Goal: Check status: Check status

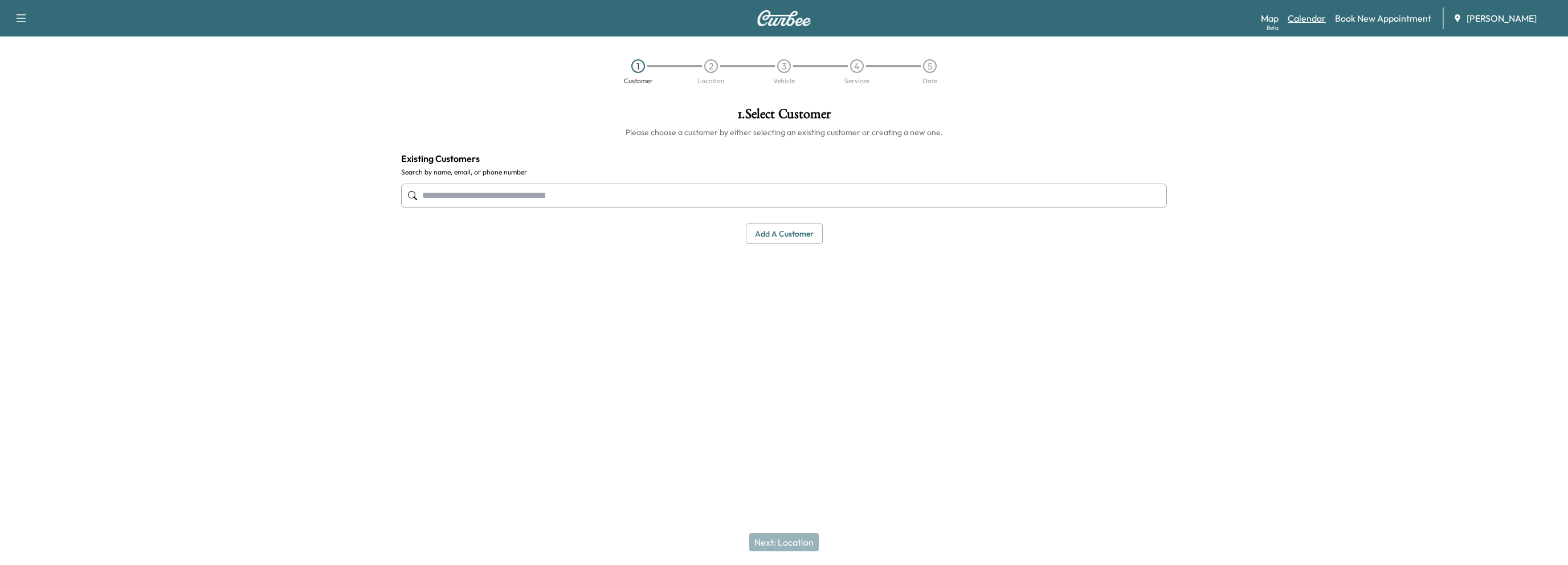
click at [1310, 20] on link "Calendar" at bounding box center [1307, 18] width 38 height 14
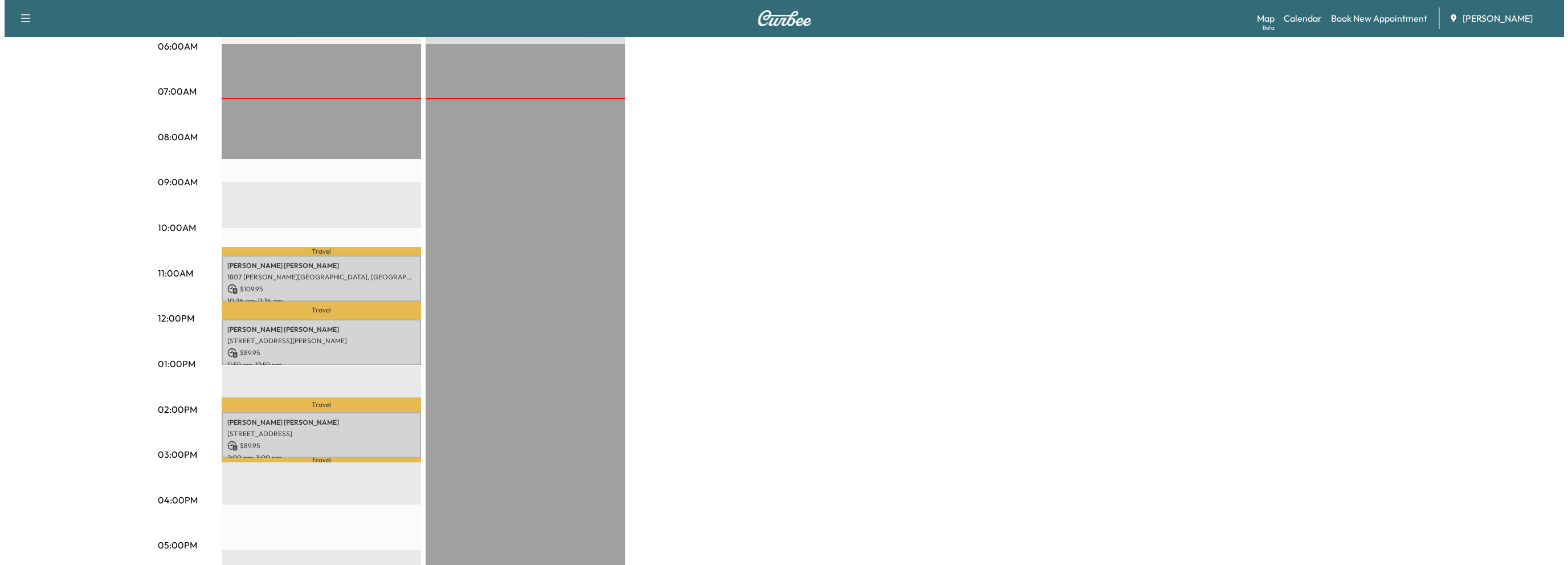
scroll to position [228, 0]
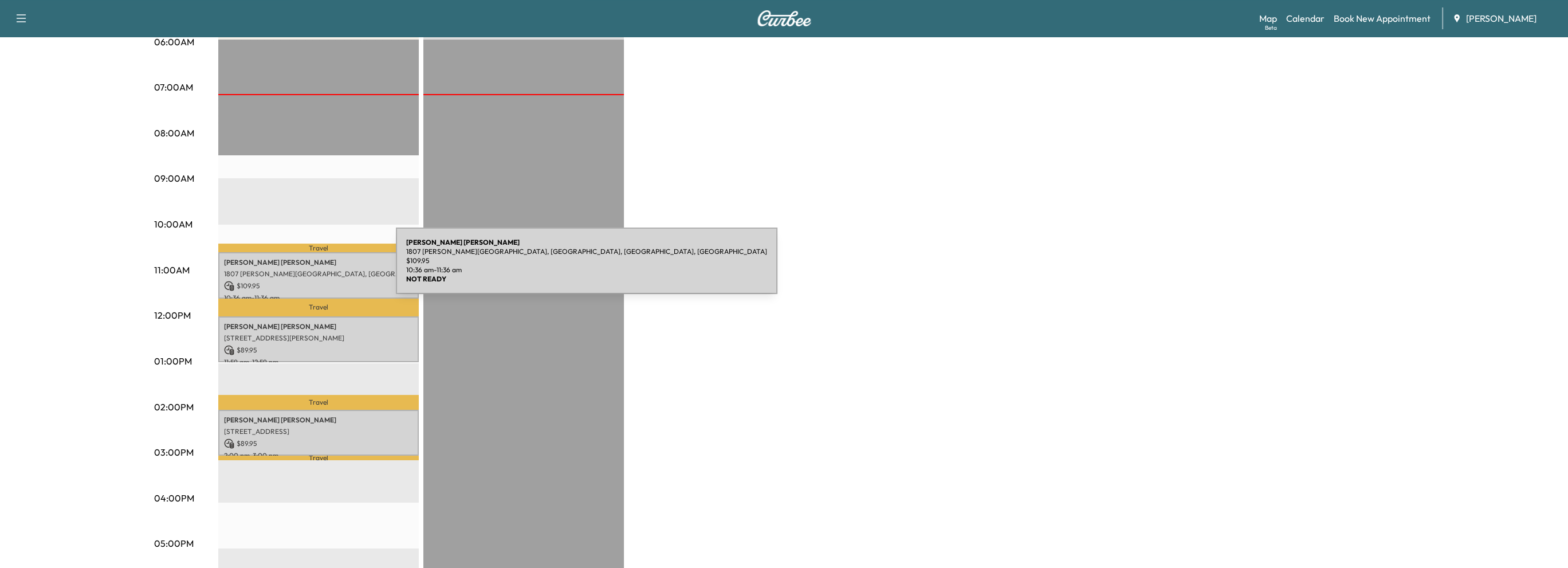
click at [309, 269] on p "1807 [PERSON_NAME][GEOGRAPHIC_DATA], [GEOGRAPHIC_DATA], [GEOGRAPHIC_DATA], [GEO…" at bounding box center [319, 274] width 189 height 9
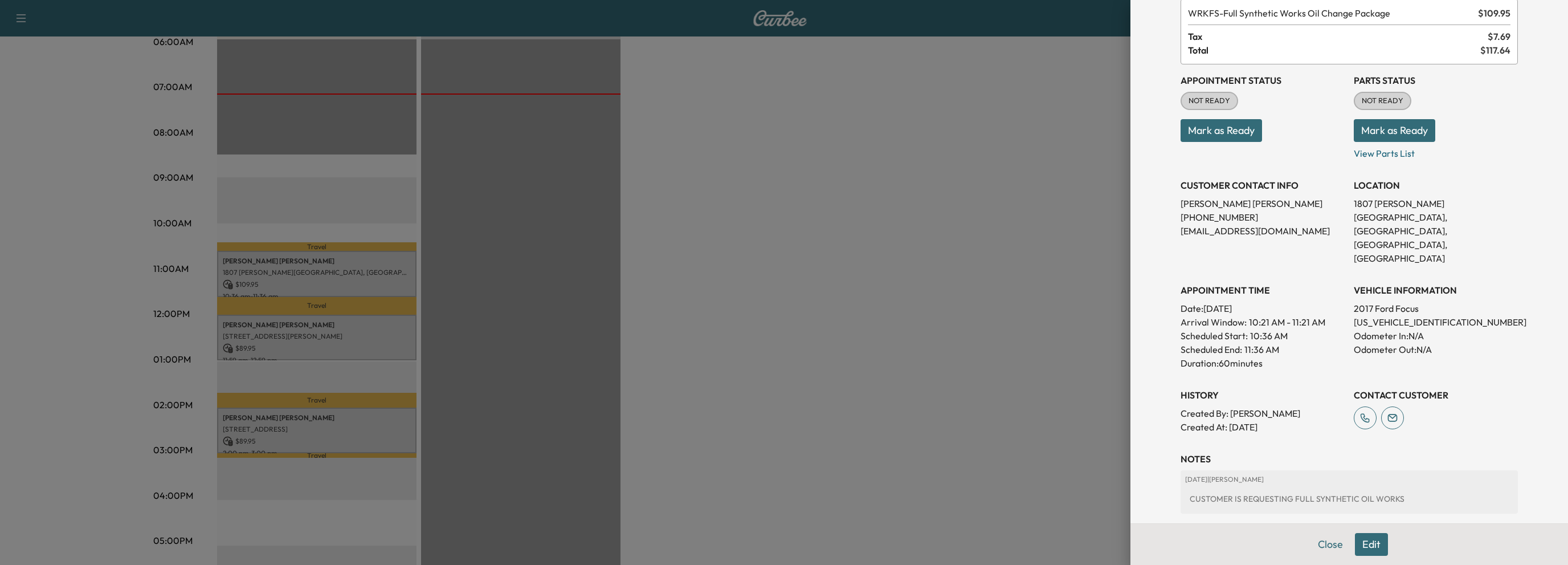
scroll to position [109, 0]
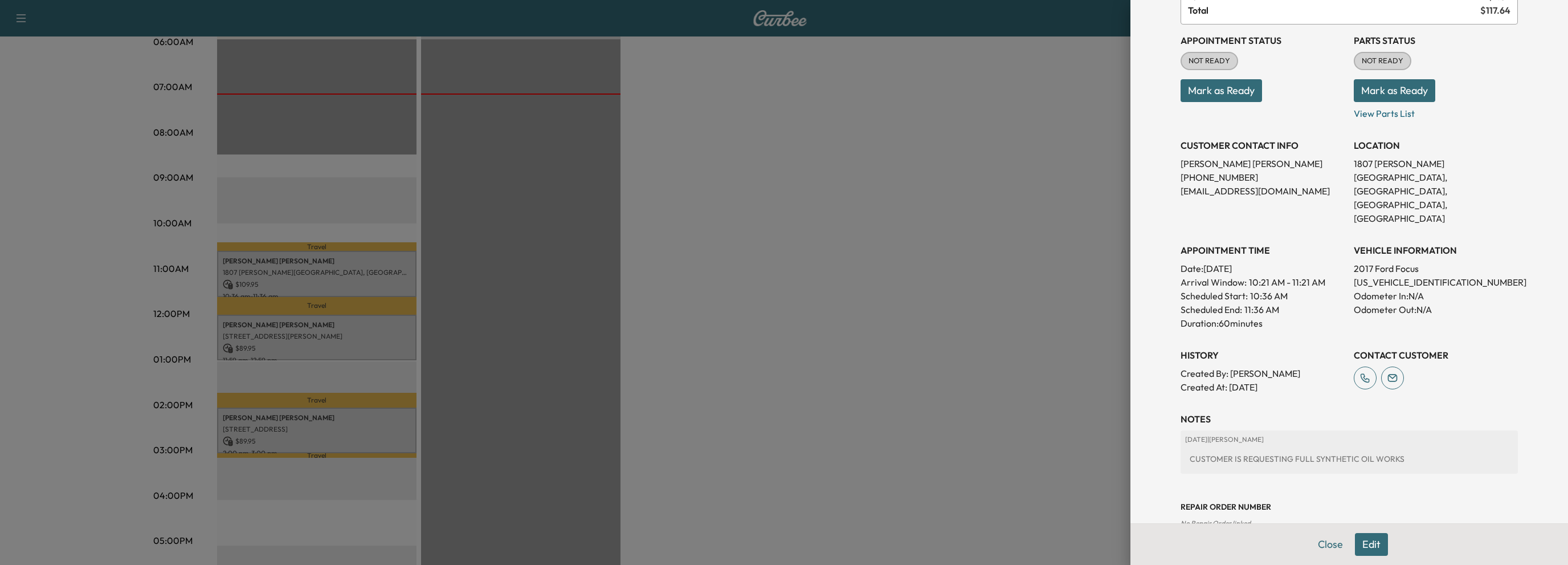
click at [1193, 91] on button "Mark as Ready" at bounding box center [1221, 91] width 82 height 23
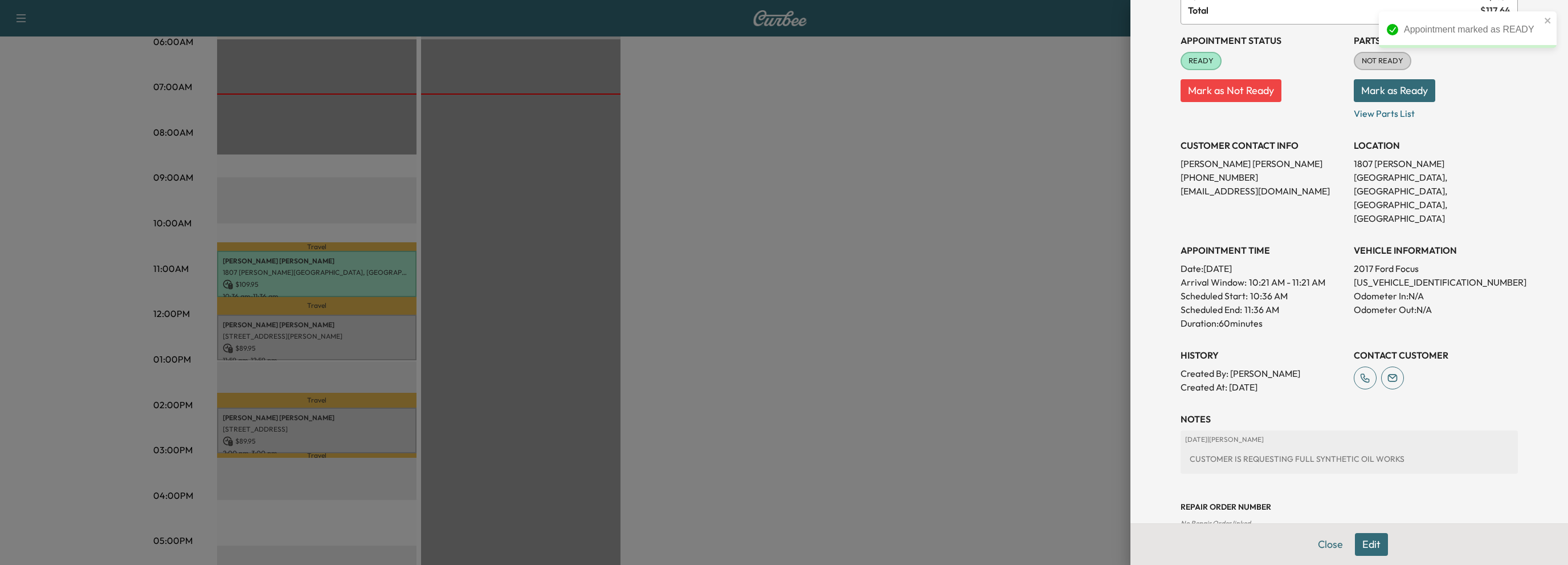
click at [1409, 91] on button "Mark as Ready" at bounding box center [1395, 91] width 82 height 23
click at [1323, 542] on button "Close" at bounding box center [1330, 544] width 40 height 23
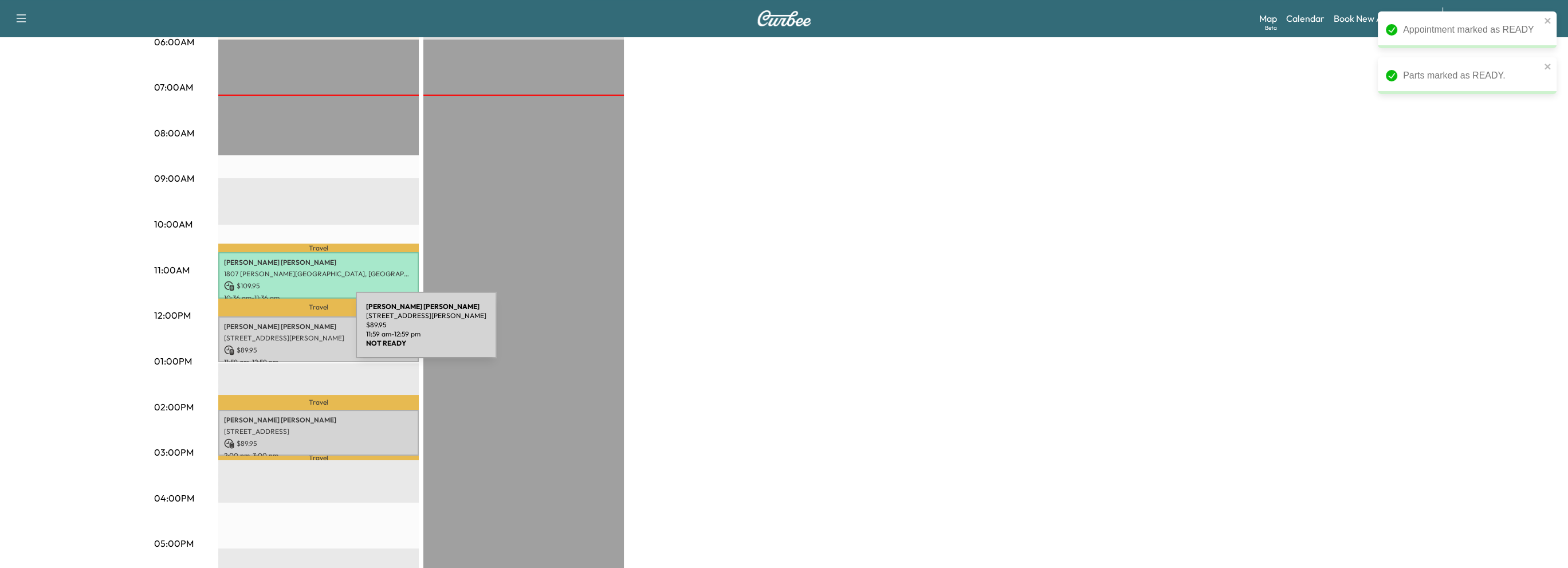
click at [270, 334] on p "[STREET_ADDRESS][PERSON_NAME]" at bounding box center [319, 338] width 189 height 9
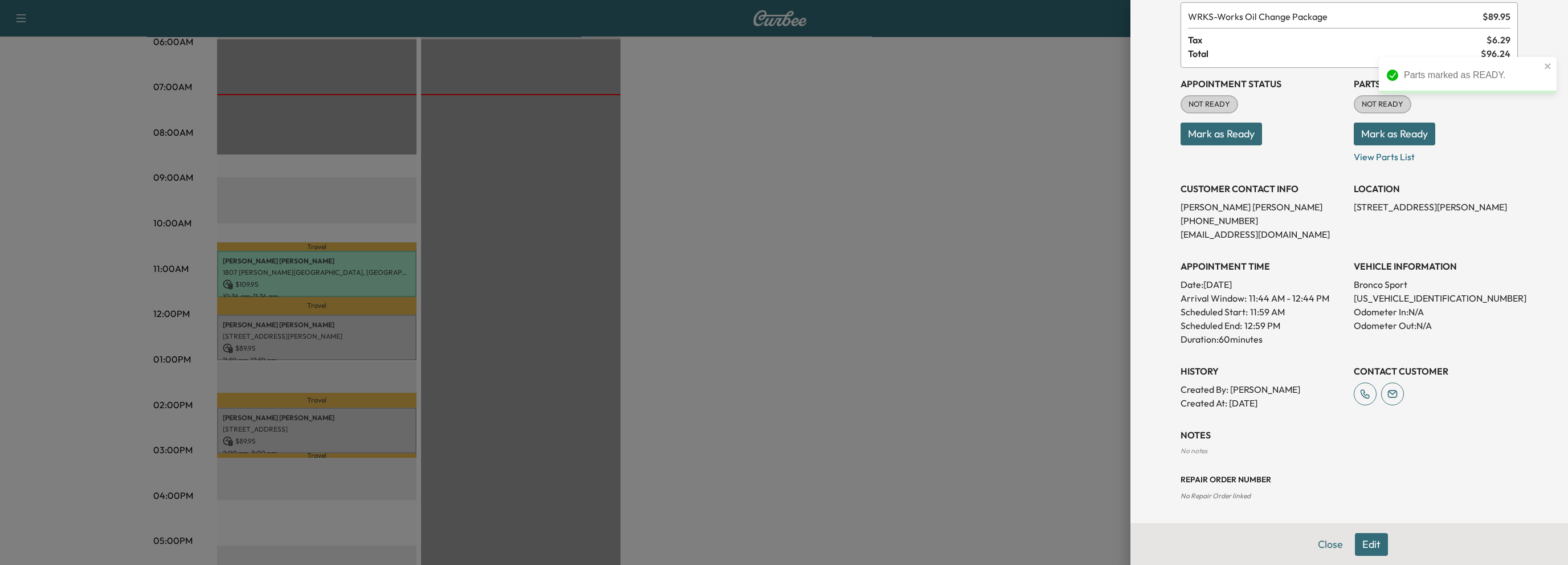
scroll to position [0, 0]
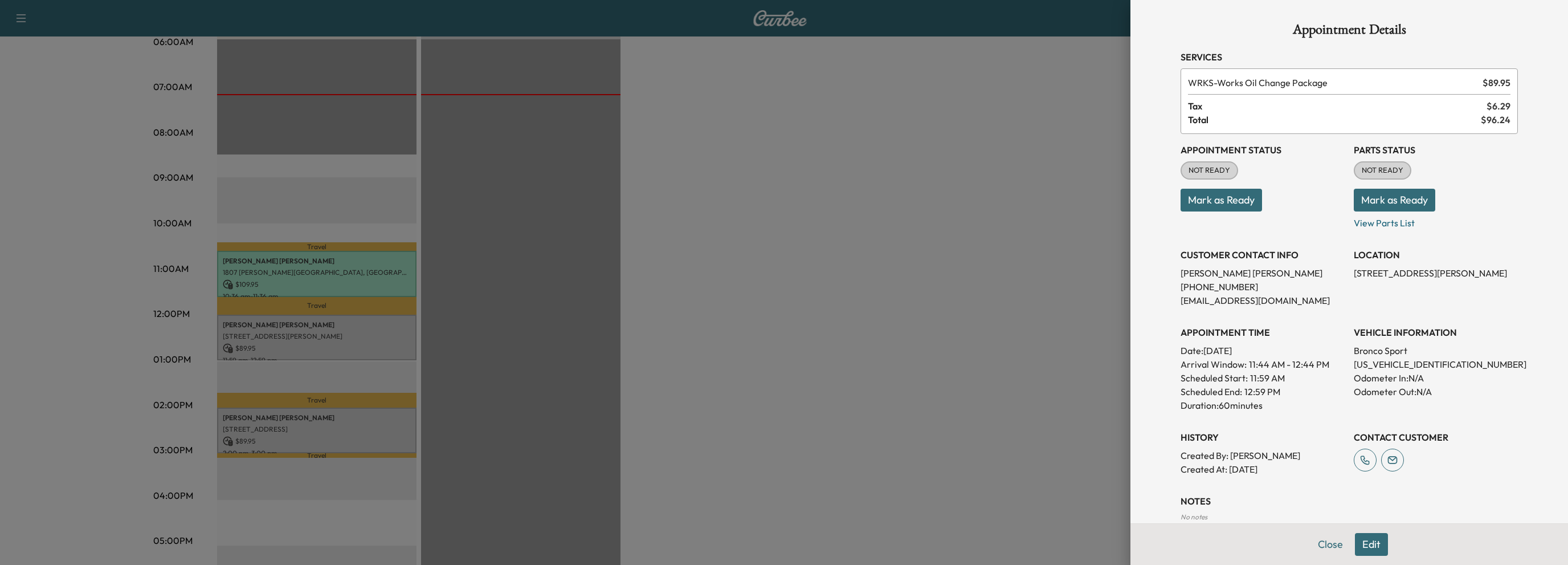
click at [1210, 196] on button "Mark as Ready" at bounding box center [1221, 200] width 82 height 23
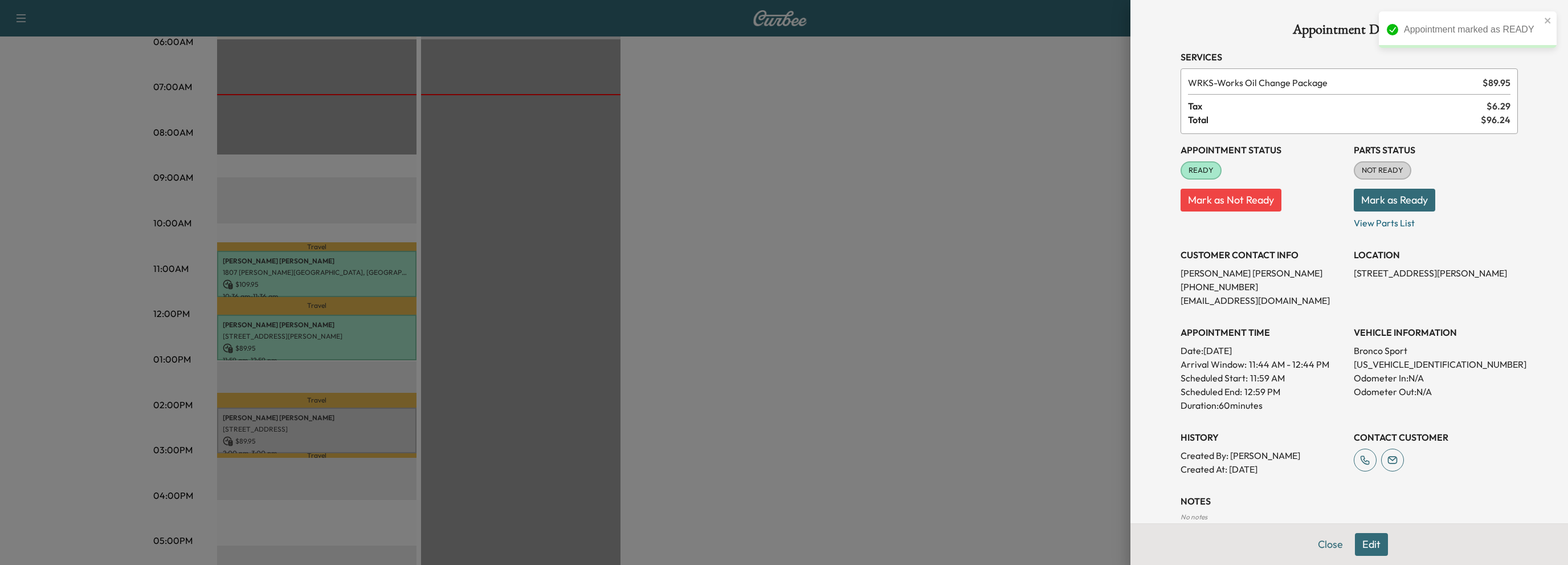
click at [1404, 199] on button "Mark as Ready" at bounding box center [1395, 200] width 82 height 23
click at [1319, 545] on button "Close" at bounding box center [1330, 544] width 40 height 23
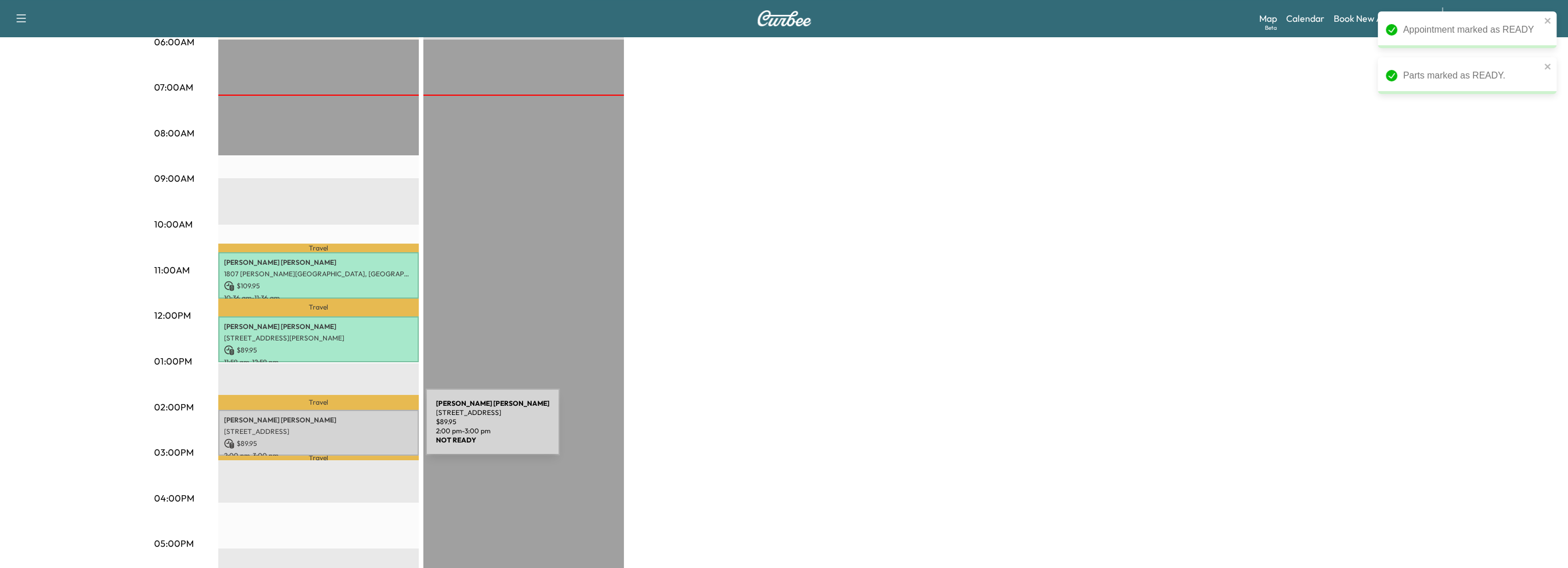
click at [343, 427] on p "[STREET_ADDRESS]" at bounding box center [319, 432] width 189 height 9
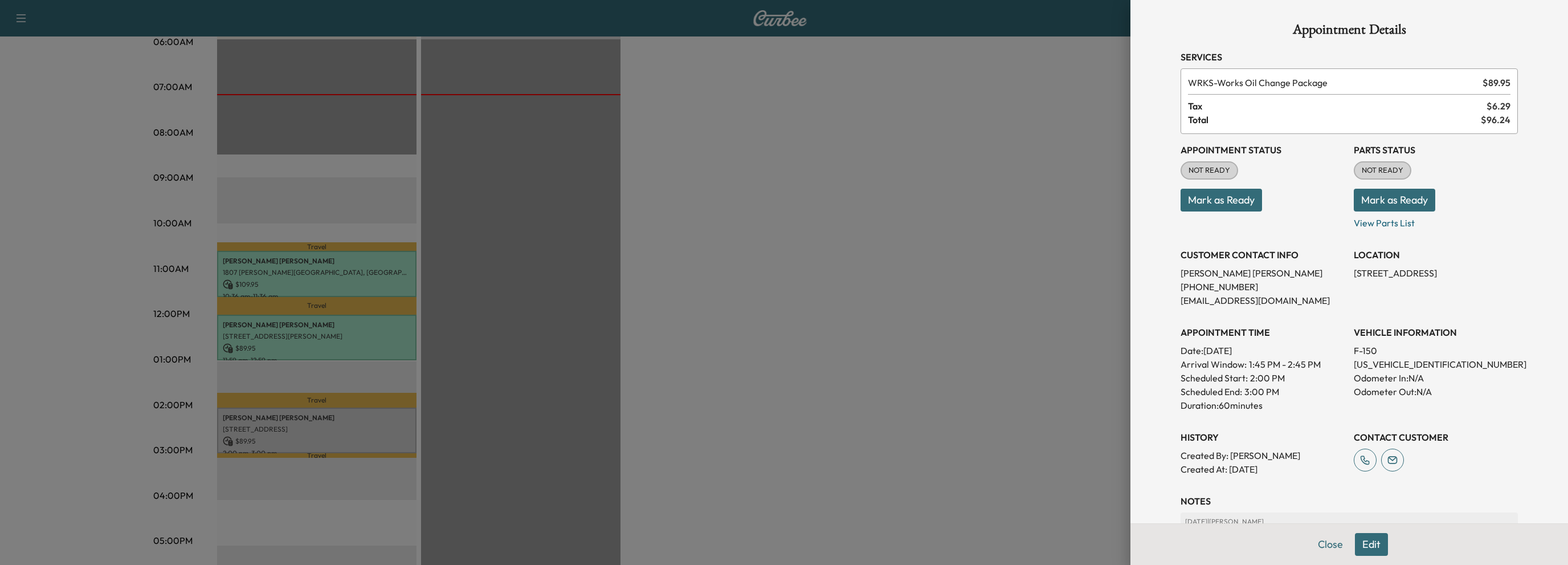
click at [1203, 205] on button "Mark as Ready" at bounding box center [1221, 200] width 82 height 23
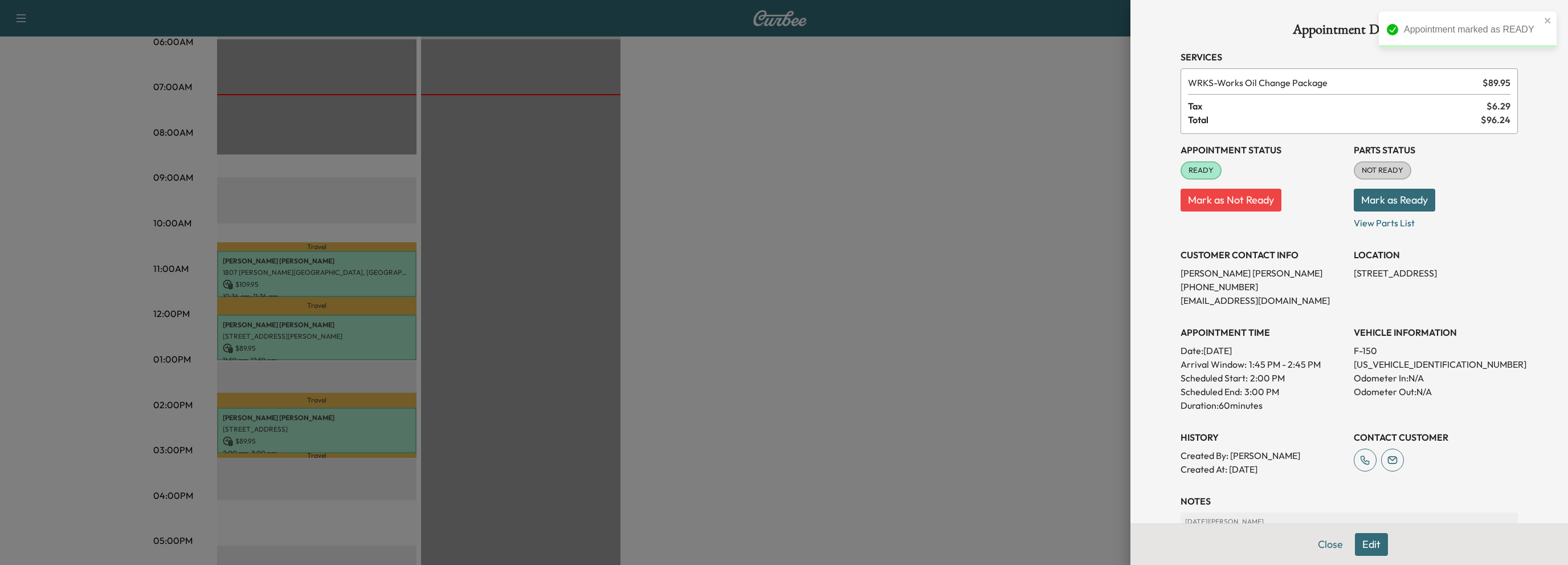
click at [1391, 200] on button "Mark as Ready" at bounding box center [1395, 200] width 82 height 23
click at [1319, 547] on button "Close" at bounding box center [1330, 544] width 40 height 23
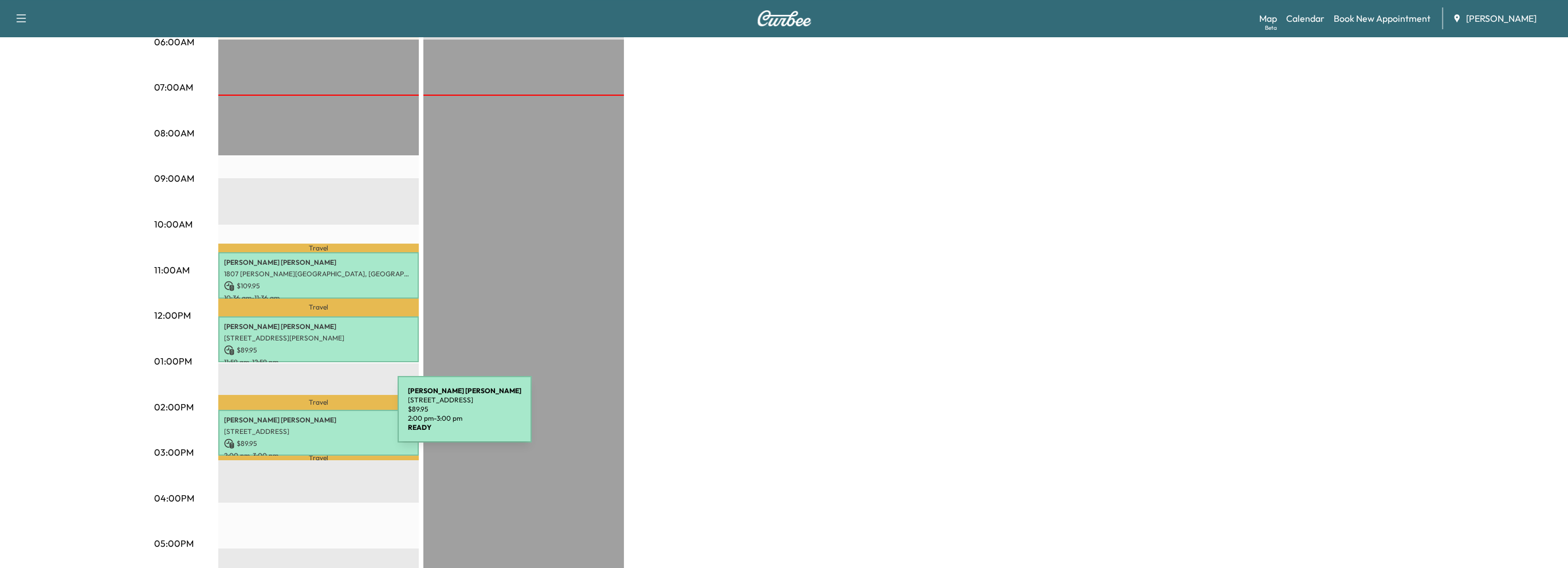
click at [312, 416] on p "[PERSON_NAME]" at bounding box center [319, 420] width 189 height 9
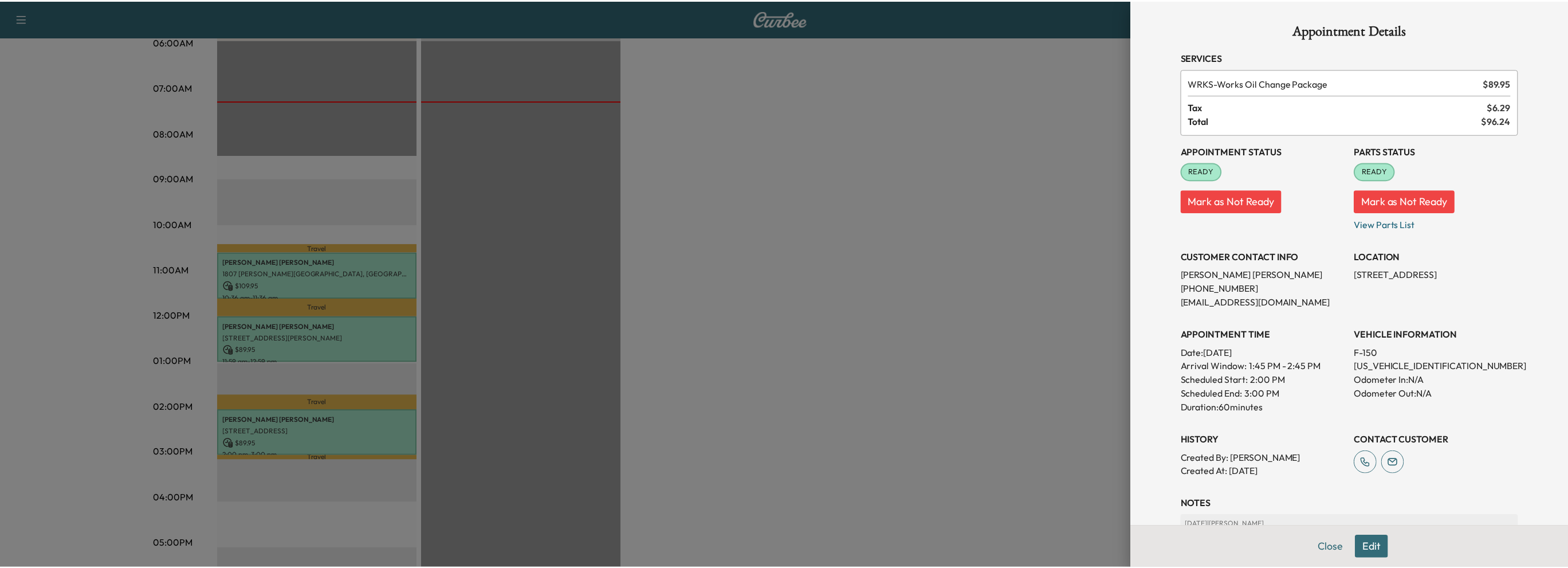
scroll to position [110, 0]
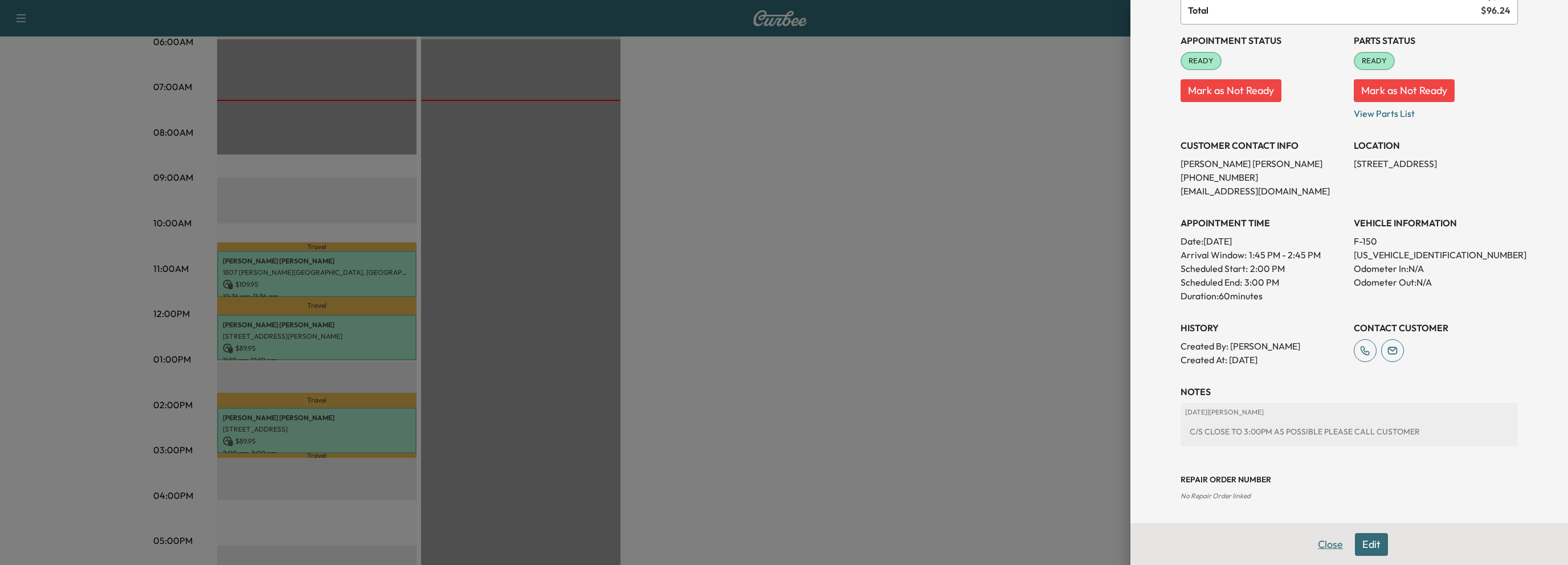
click at [1319, 543] on button "Close" at bounding box center [1330, 544] width 40 height 23
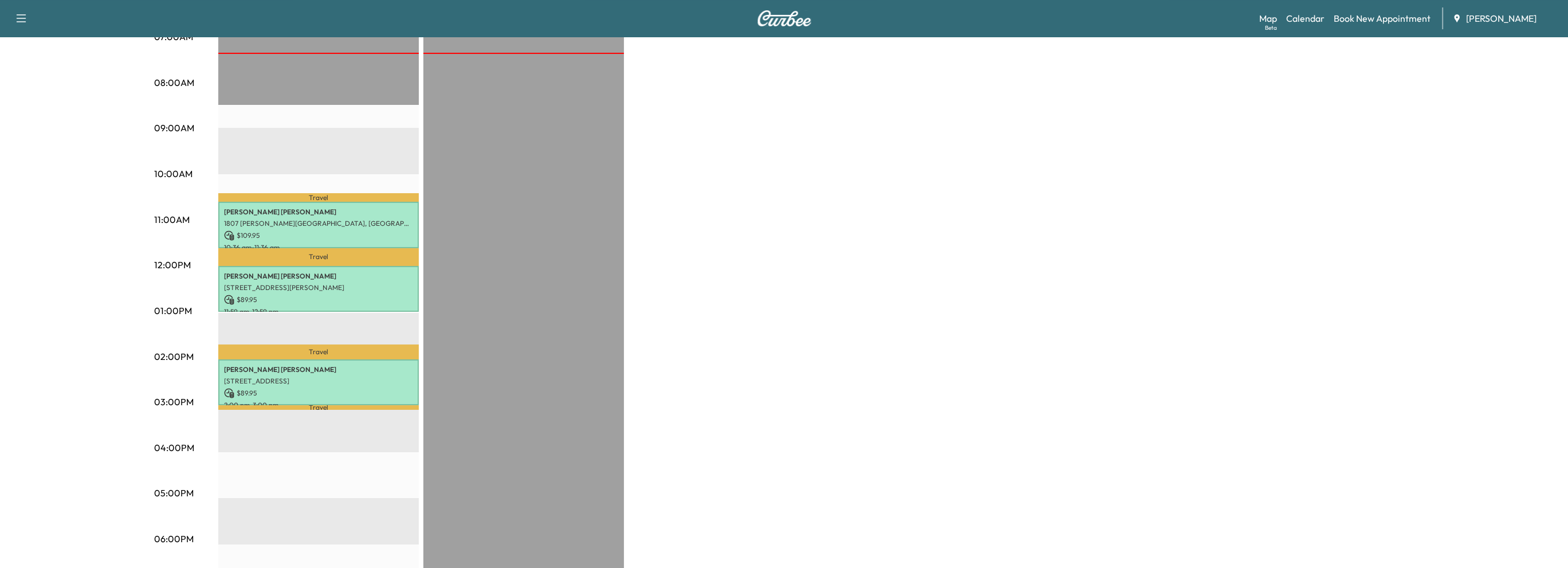
scroll to position [165, 0]
